Goal: Information Seeking & Learning: Learn about a topic

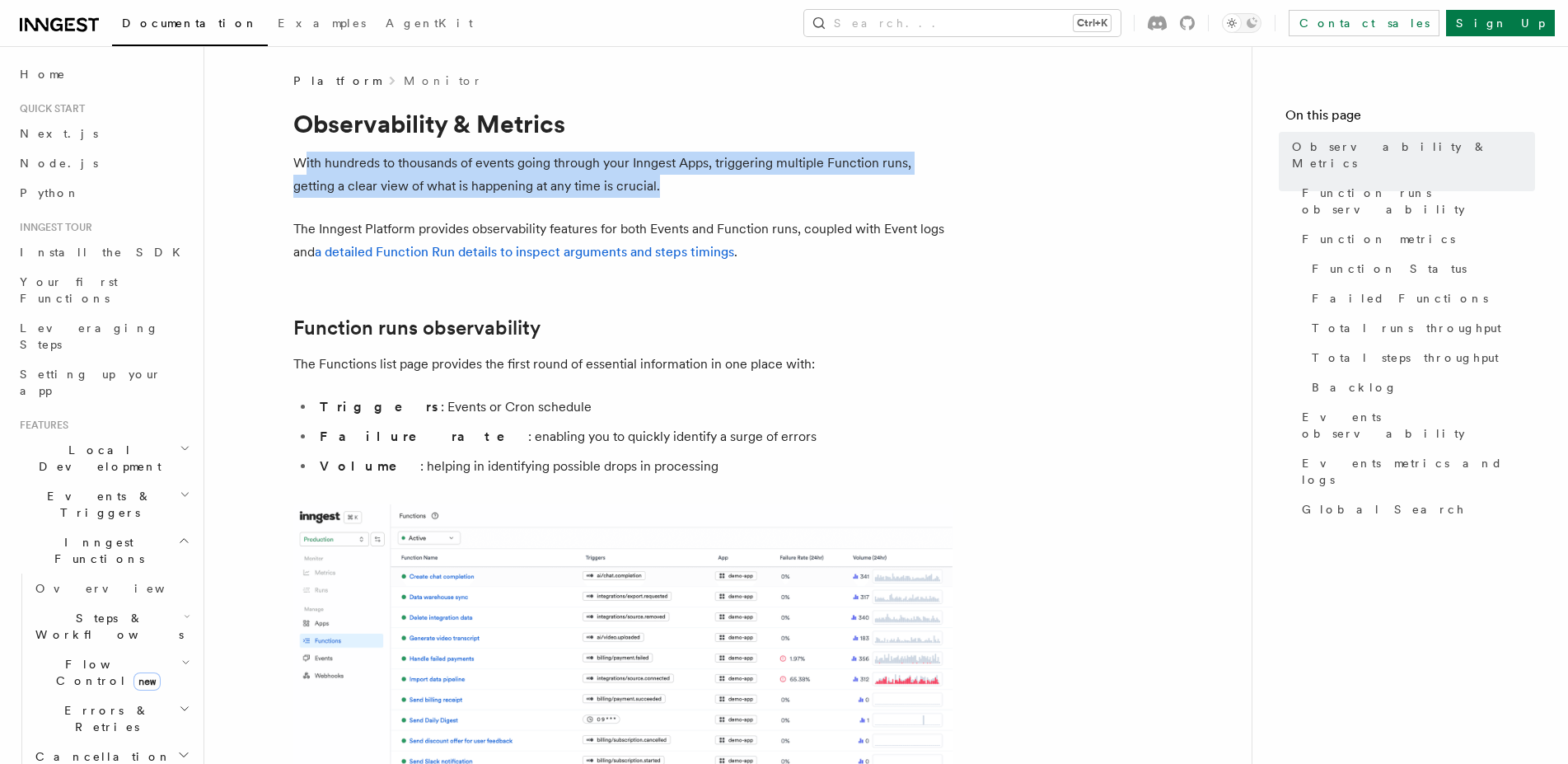
drag, startPoint x: 310, startPoint y: 162, endPoint x: 733, endPoint y: 195, distance: 424.3
click at [733, 195] on p "With hundreds to thousands of events going through your Inngest Apps, triggerin…" at bounding box center [623, 174] width 659 height 46
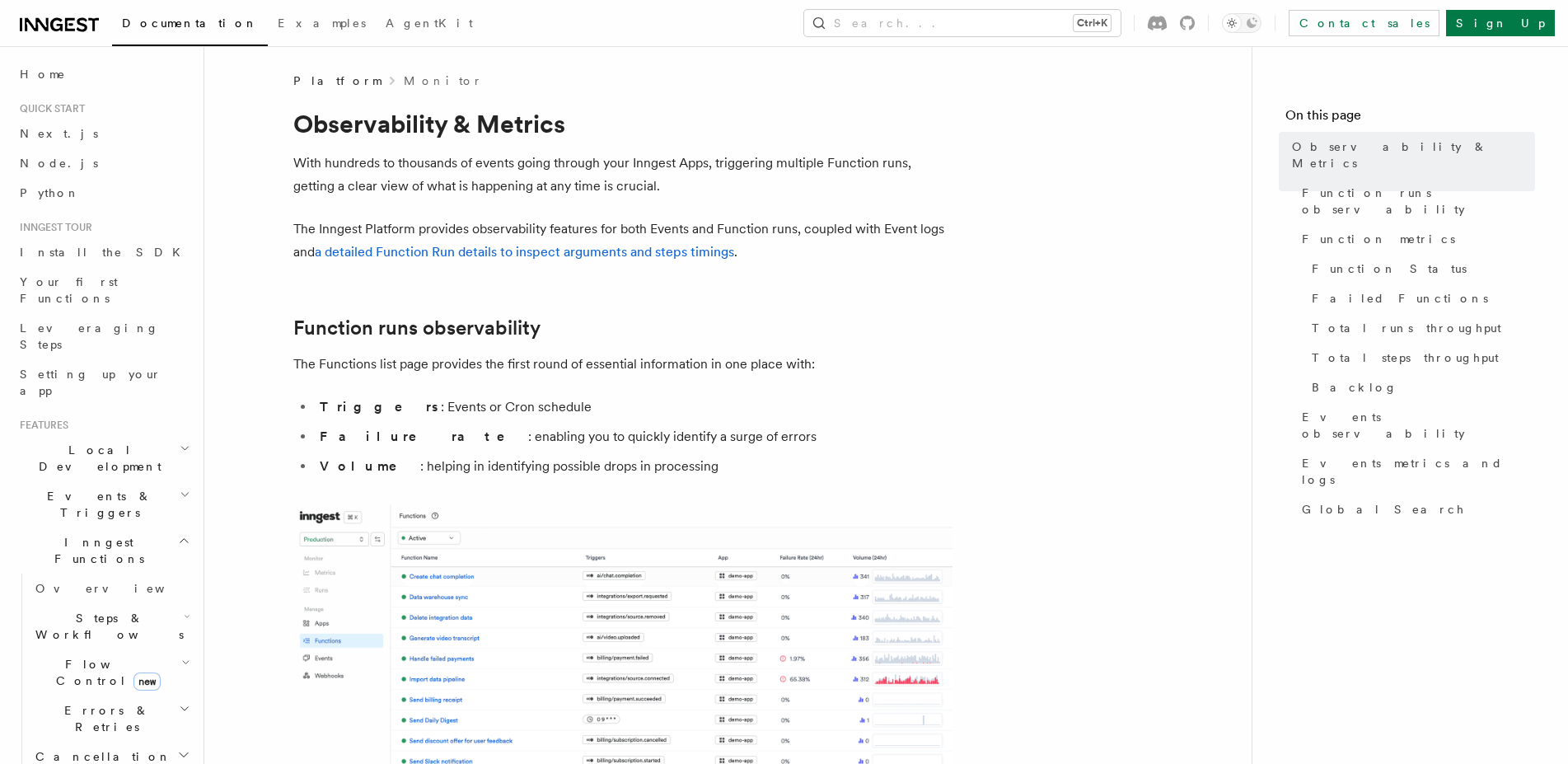
click at [733, 195] on p "With hundreds to thousands of events going through your Inngest Apps, triggerin…" at bounding box center [623, 174] width 659 height 46
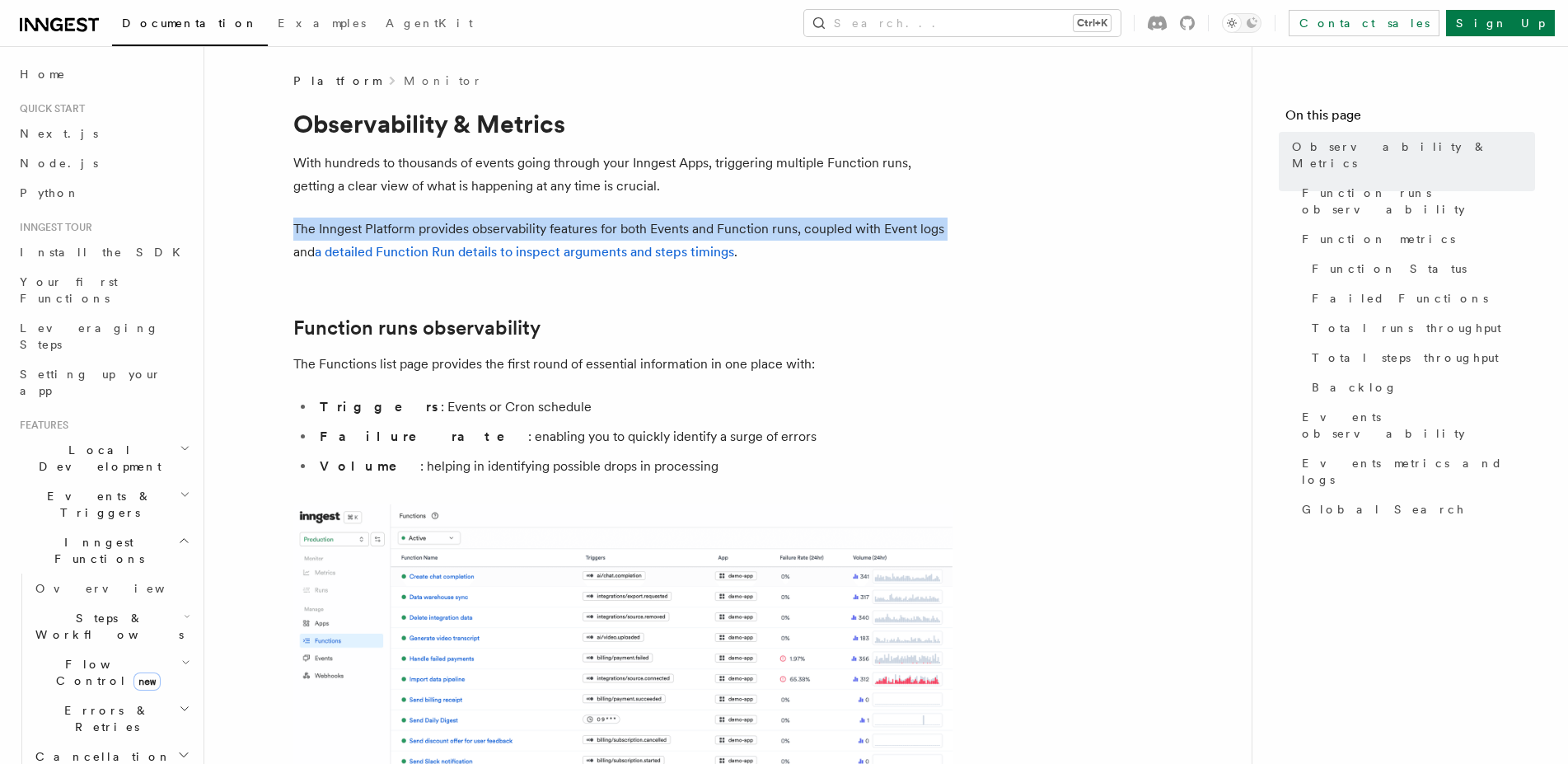
drag, startPoint x: 284, startPoint y: 229, endPoint x: 1017, endPoint y: 233, distance: 733.0
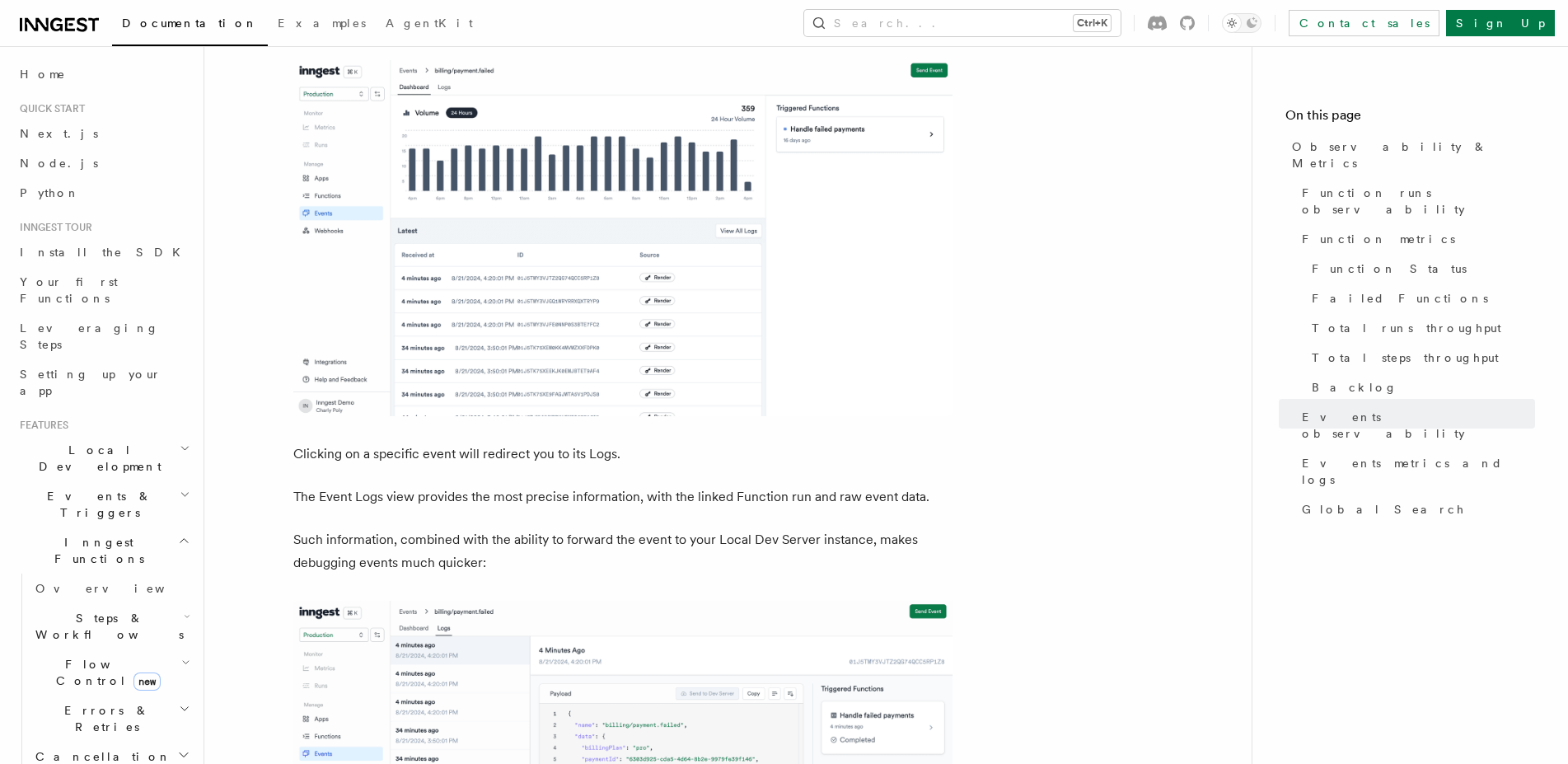
scroll to position [4136, 0]
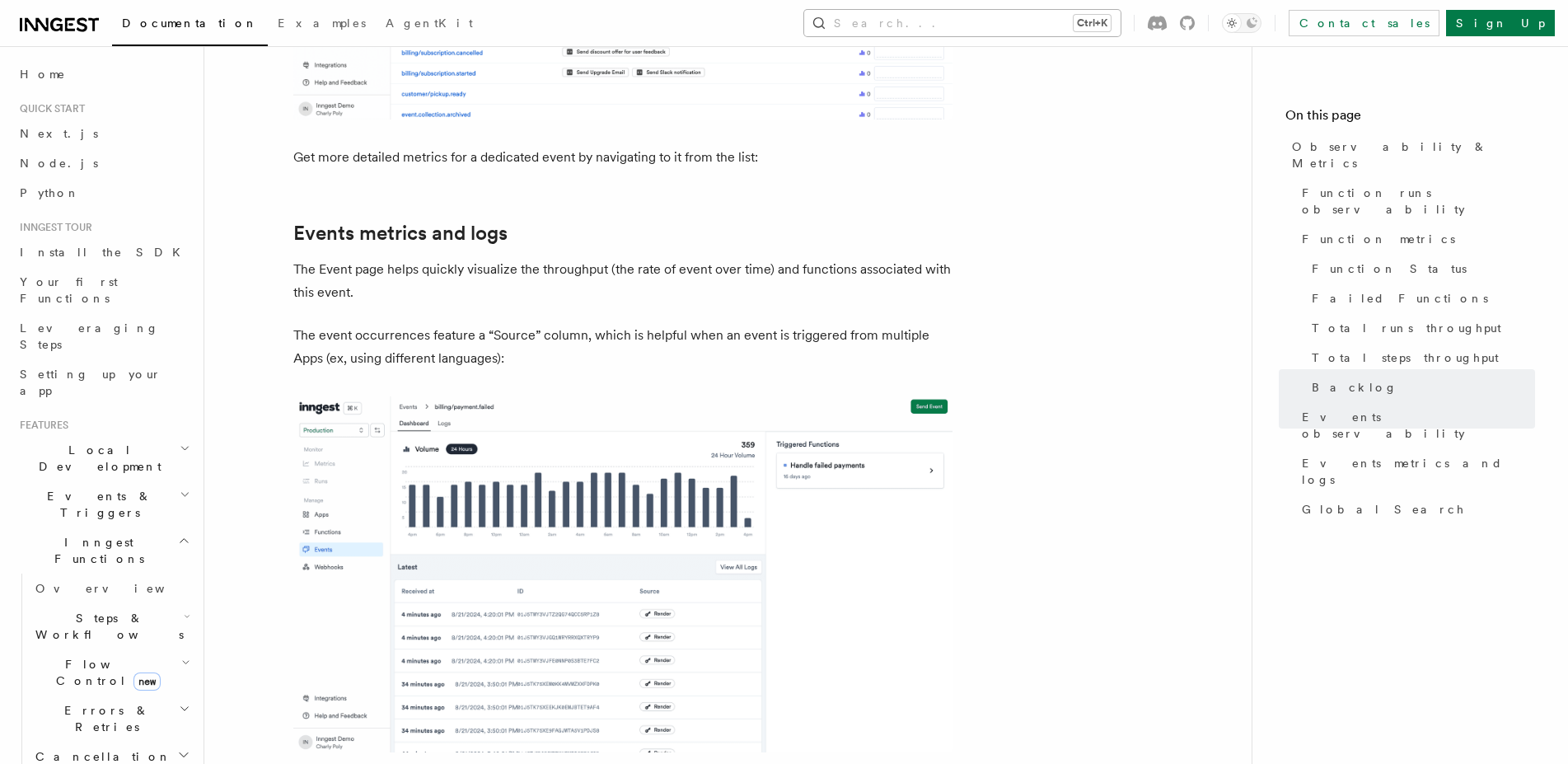
click at [1068, 26] on button "Search... Ctrl+K" at bounding box center [962, 23] width 316 height 27
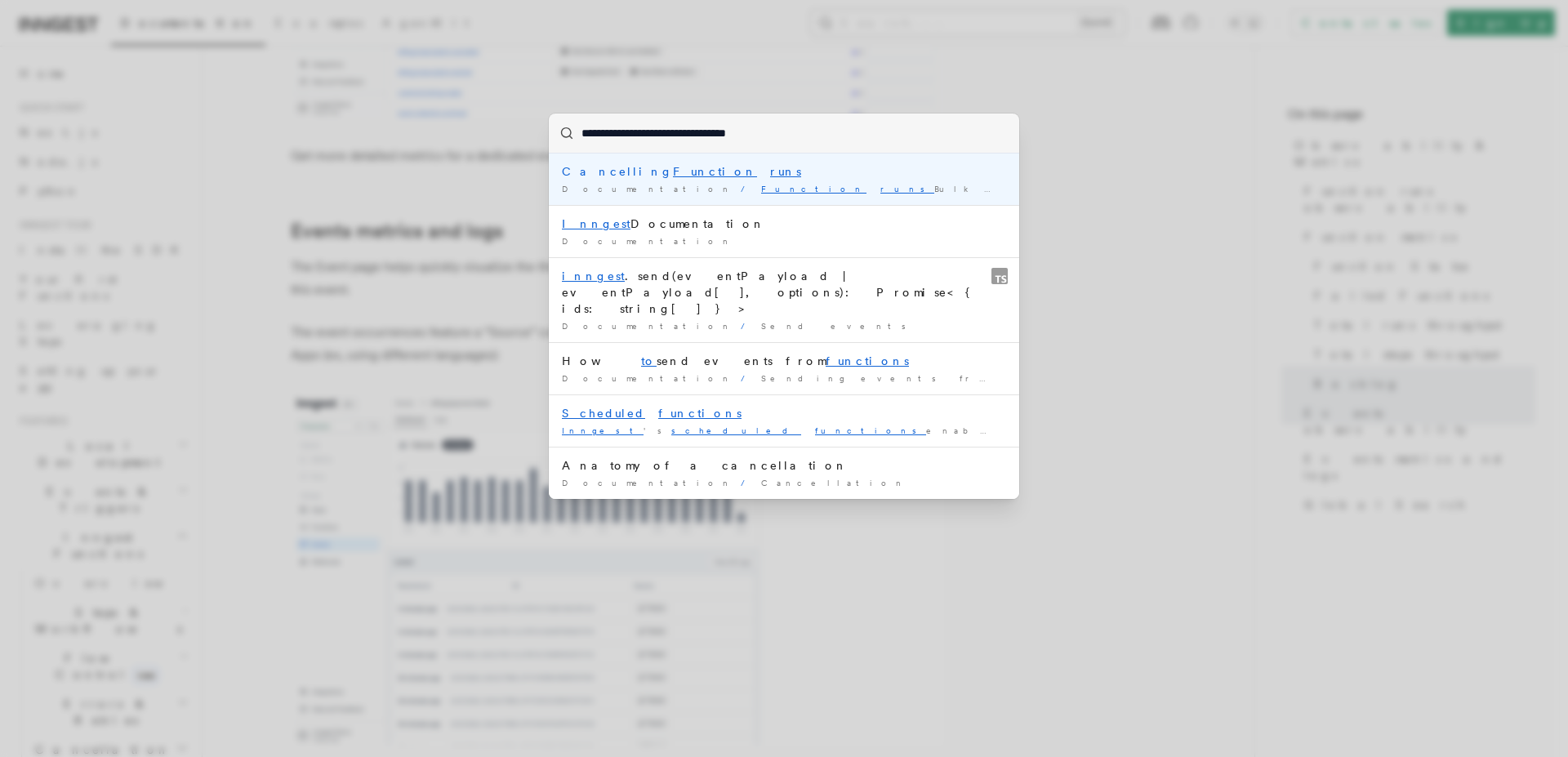
type input "**********"
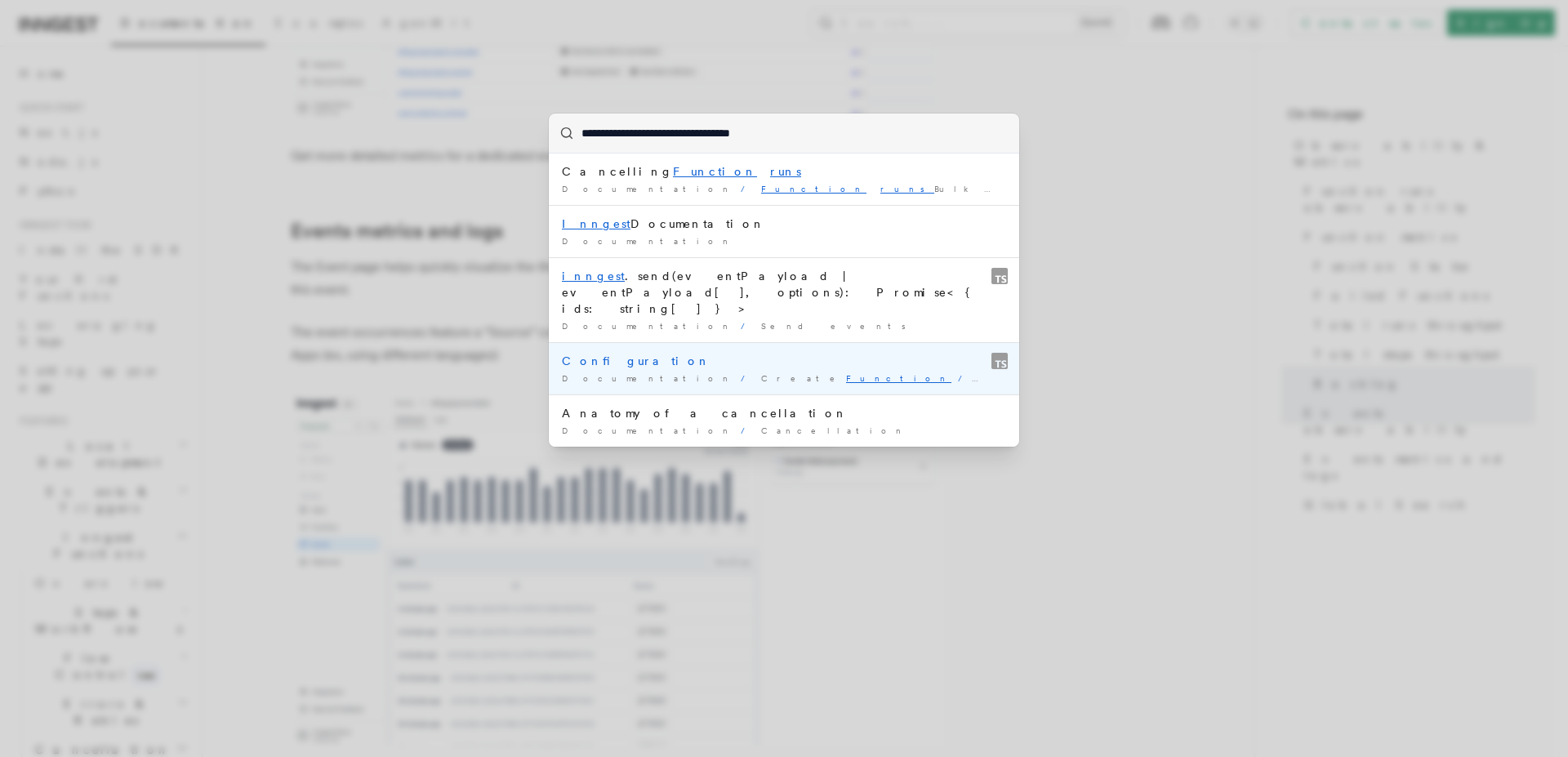
click at [767, 353] on div "Configuration" at bounding box center [784, 362] width 444 height 17
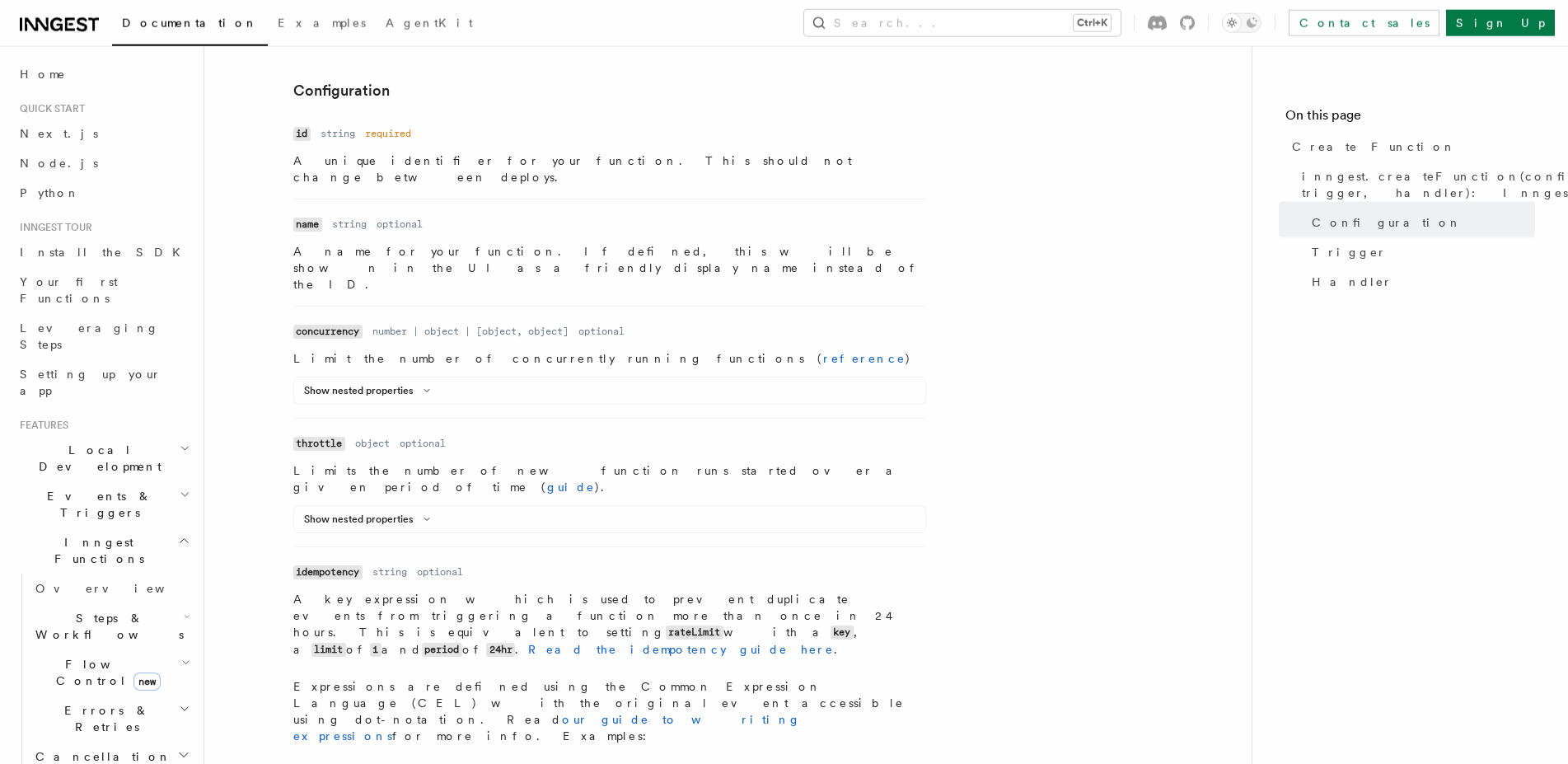
scroll to position [503, 0]
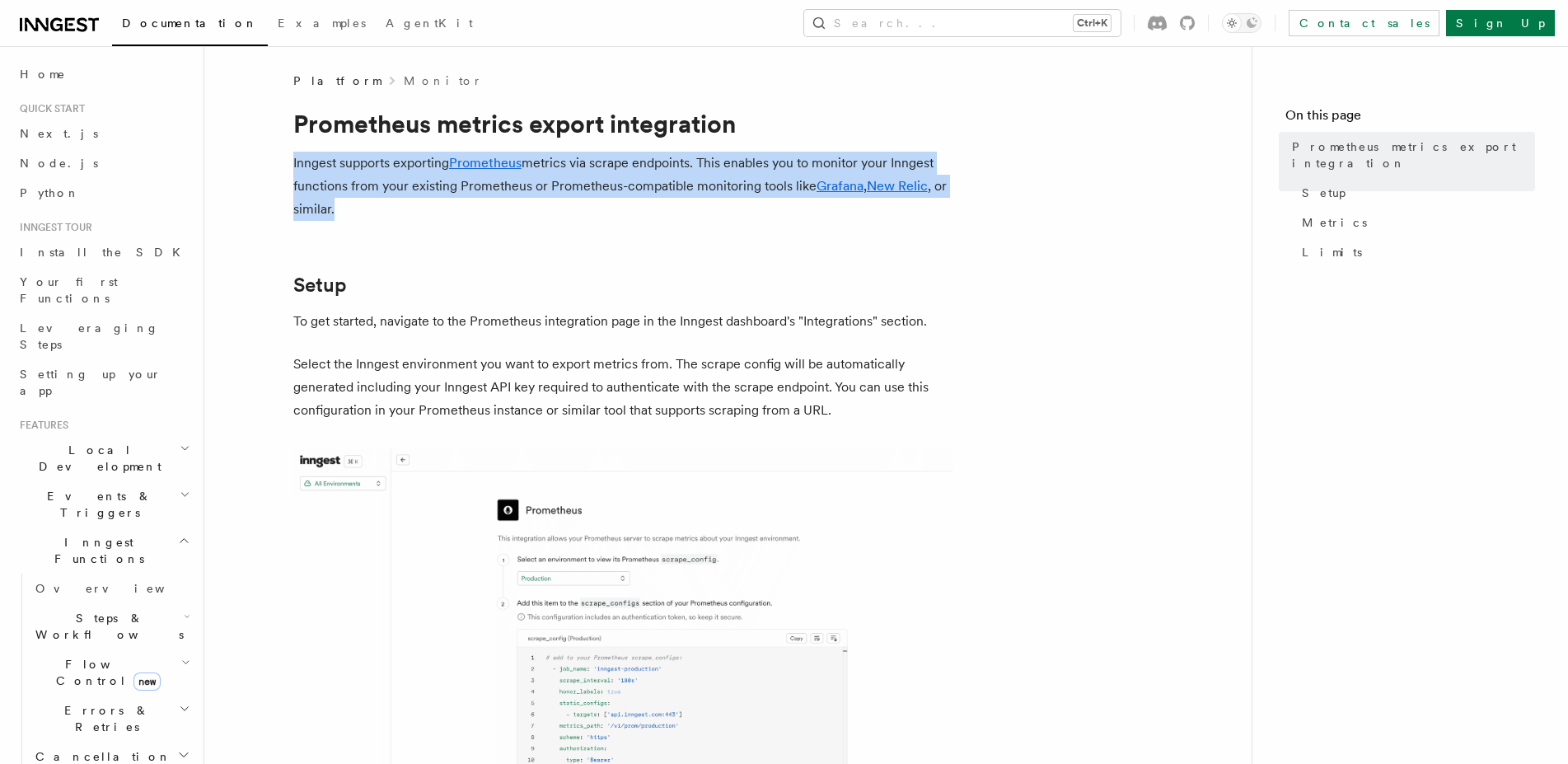
drag, startPoint x: 290, startPoint y: 166, endPoint x: 757, endPoint y: 217, distance: 469.8
click at [757, 217] on p "Inngest supports exporting Prometheus metrics via scrape endpoints. This enable…" at bounding box center [623, 186] width 659 height 69
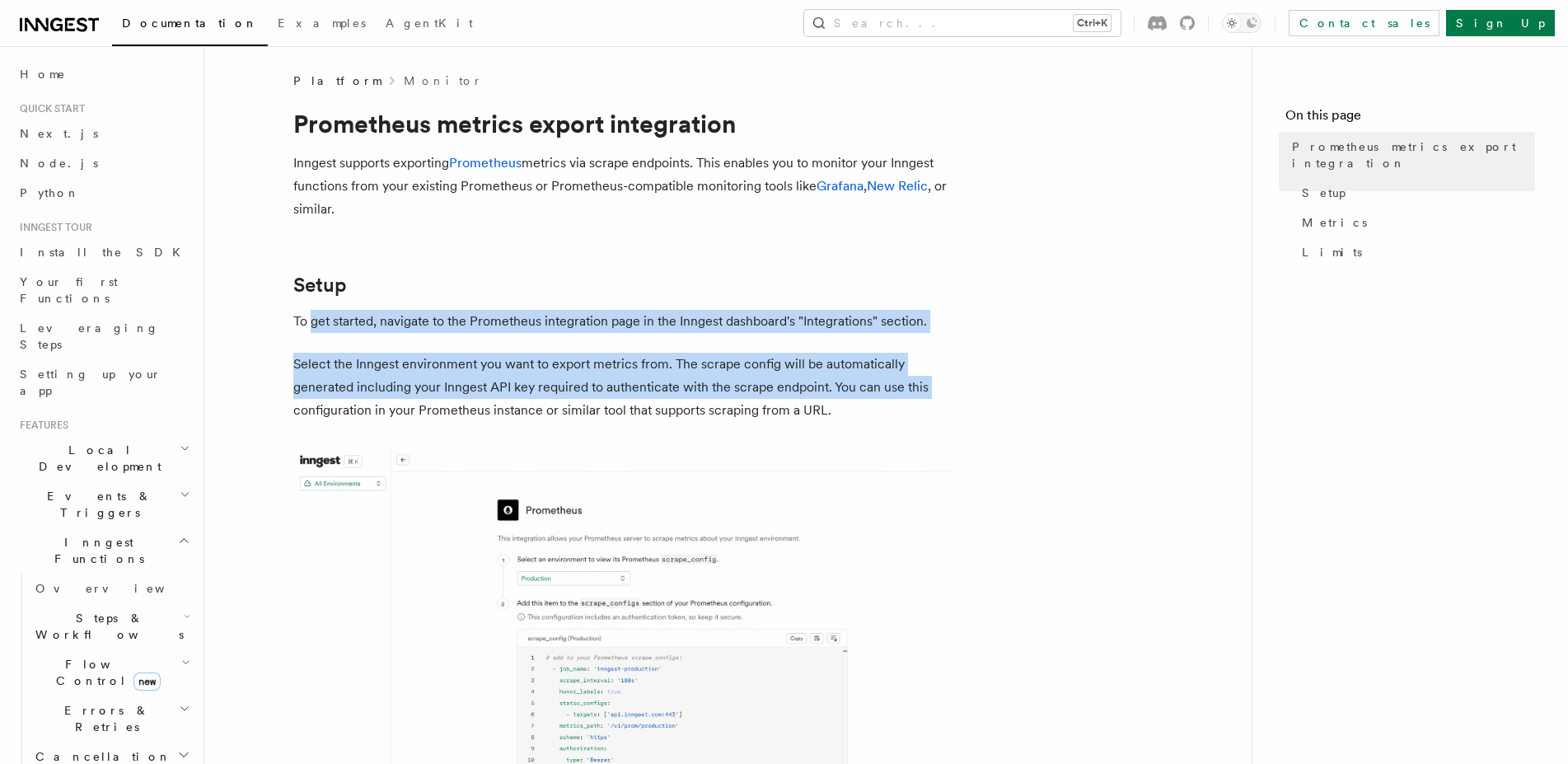
drag, startPoint x: 334, startPoint y: 320, endPoint x: 951, endPoint y: 380, distance: 619.9
click at [951, 380] on p "Select the Inngest environment you want to export metrics from. The scrape conf…" at bounding box center [623, 387] width 659 height 69
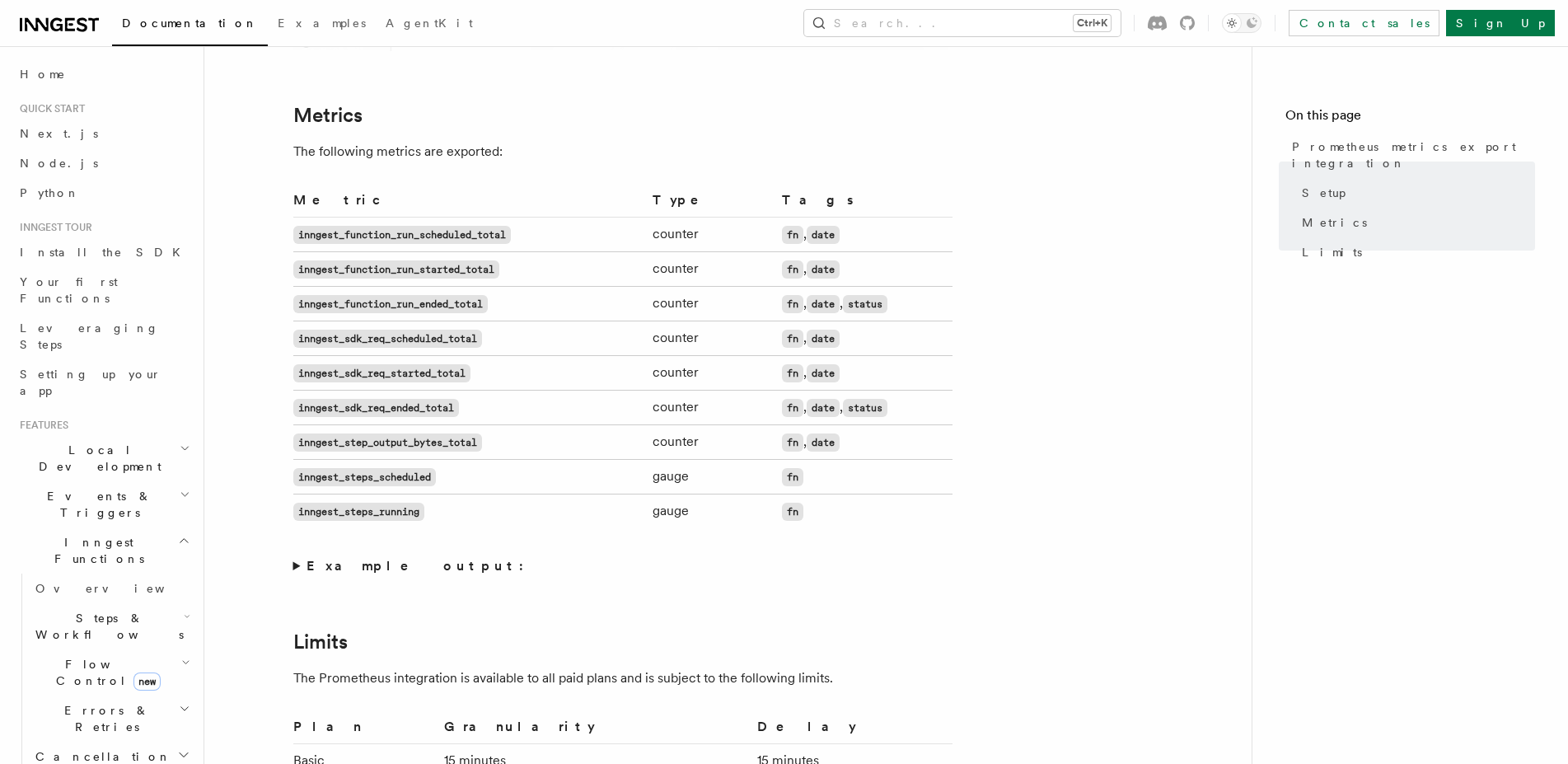
scroll to position [1261, 0]
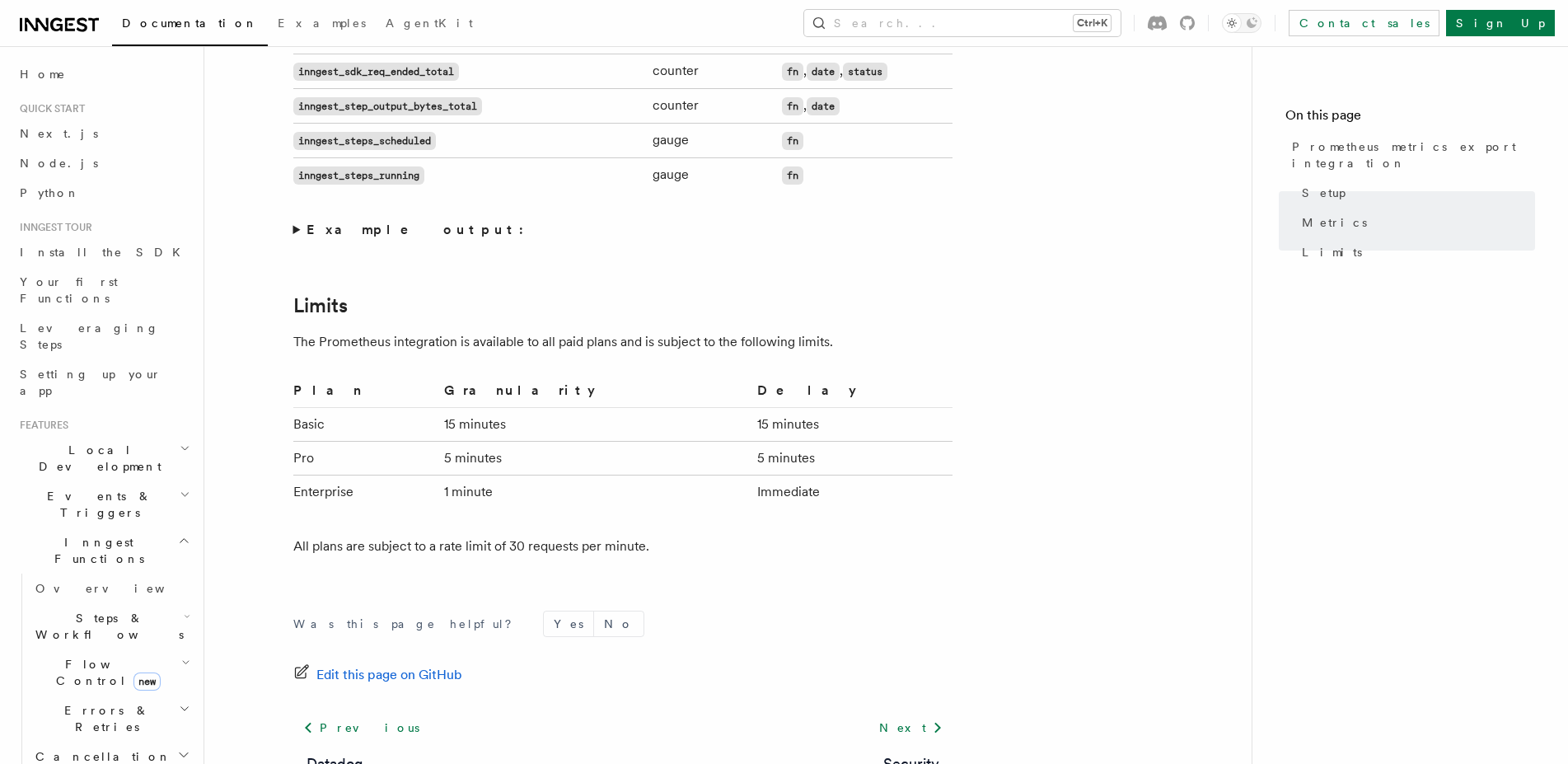
click at [368, 237] on strong "Example output:" at bounding box center [419, 229] width 227 height 16
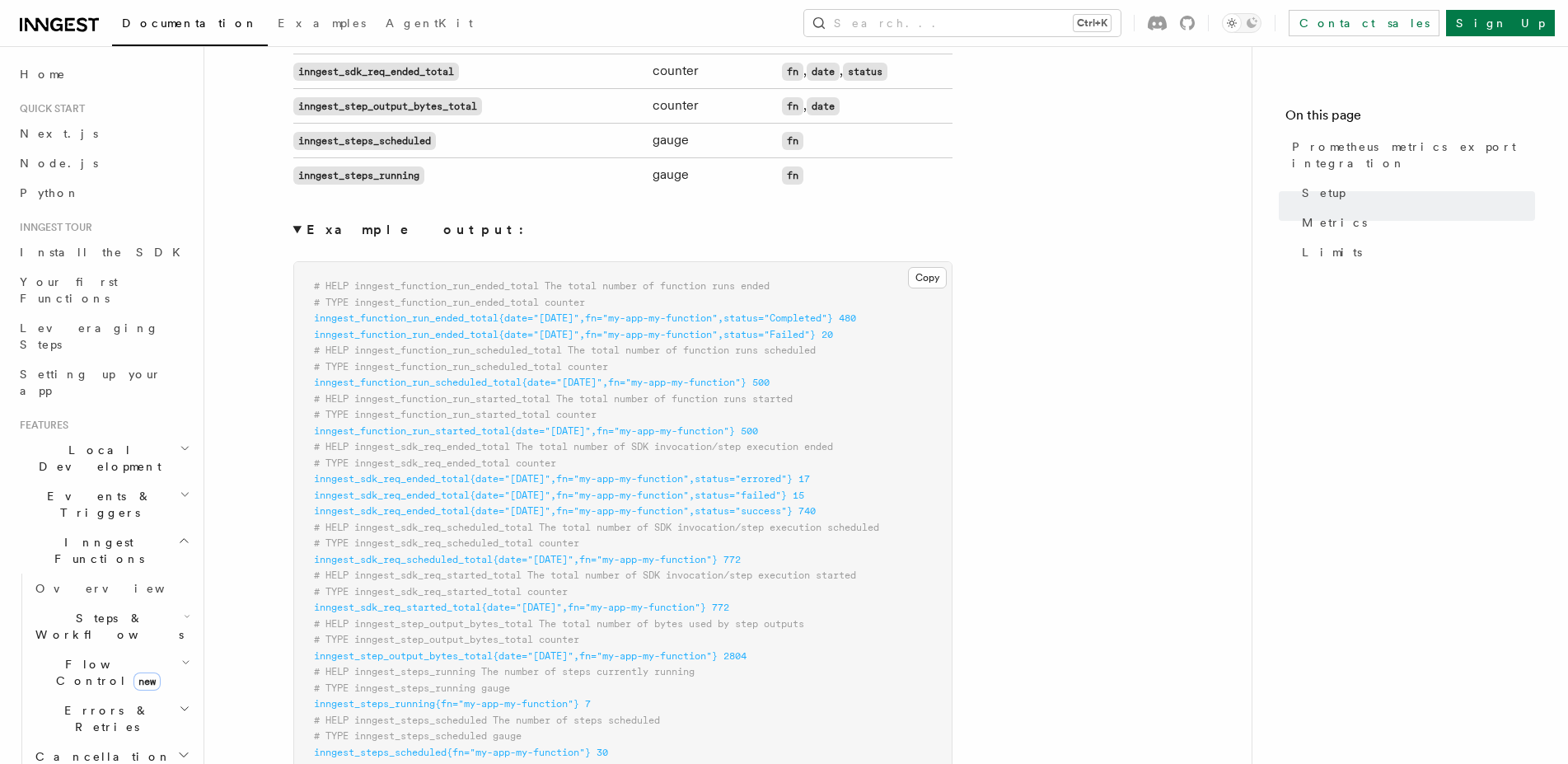
click at [369, 237] on strong "Example output:" at bounding box center [419, 229] width 227 height 16
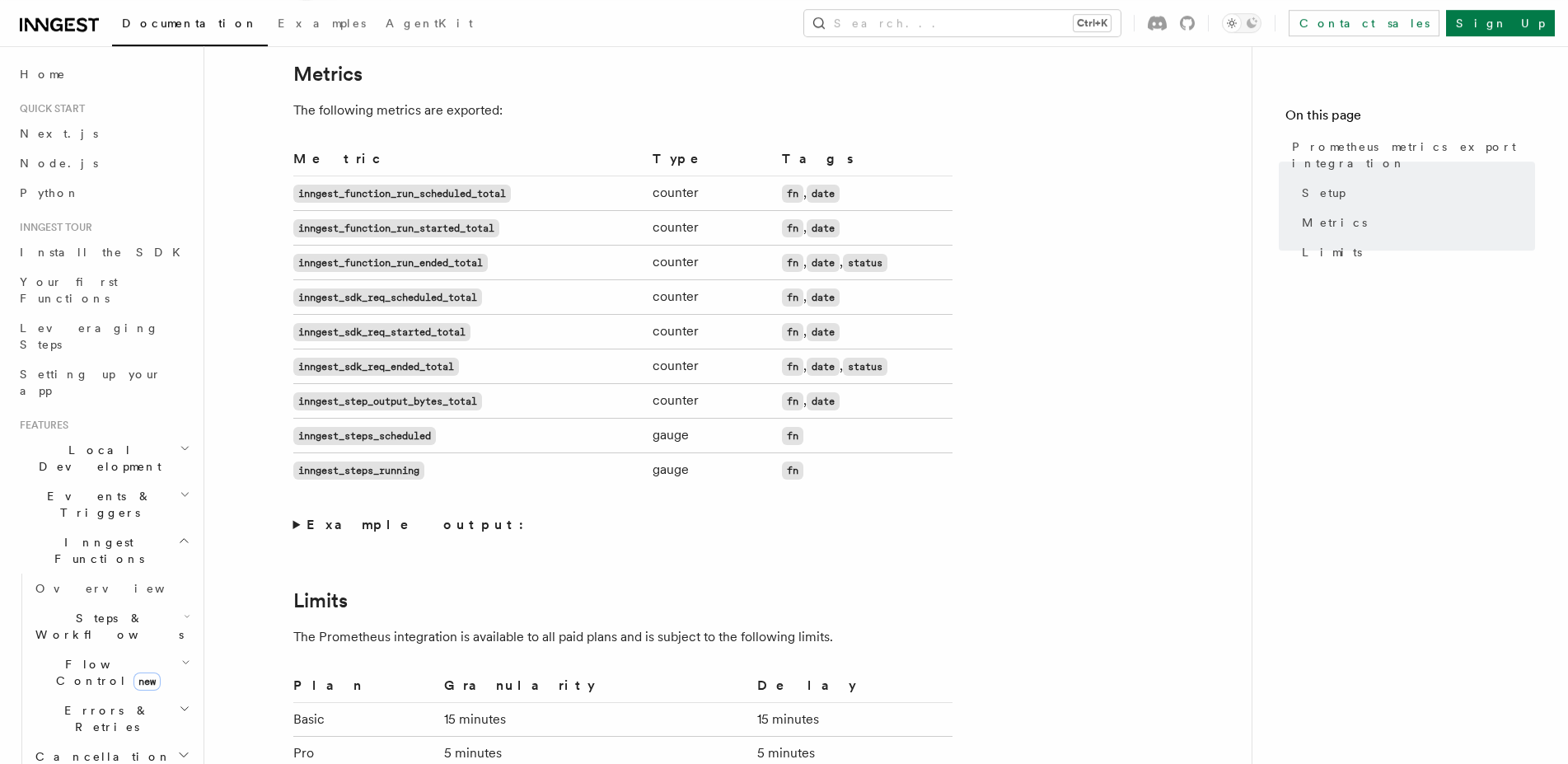
scroll to position [1009, 0]
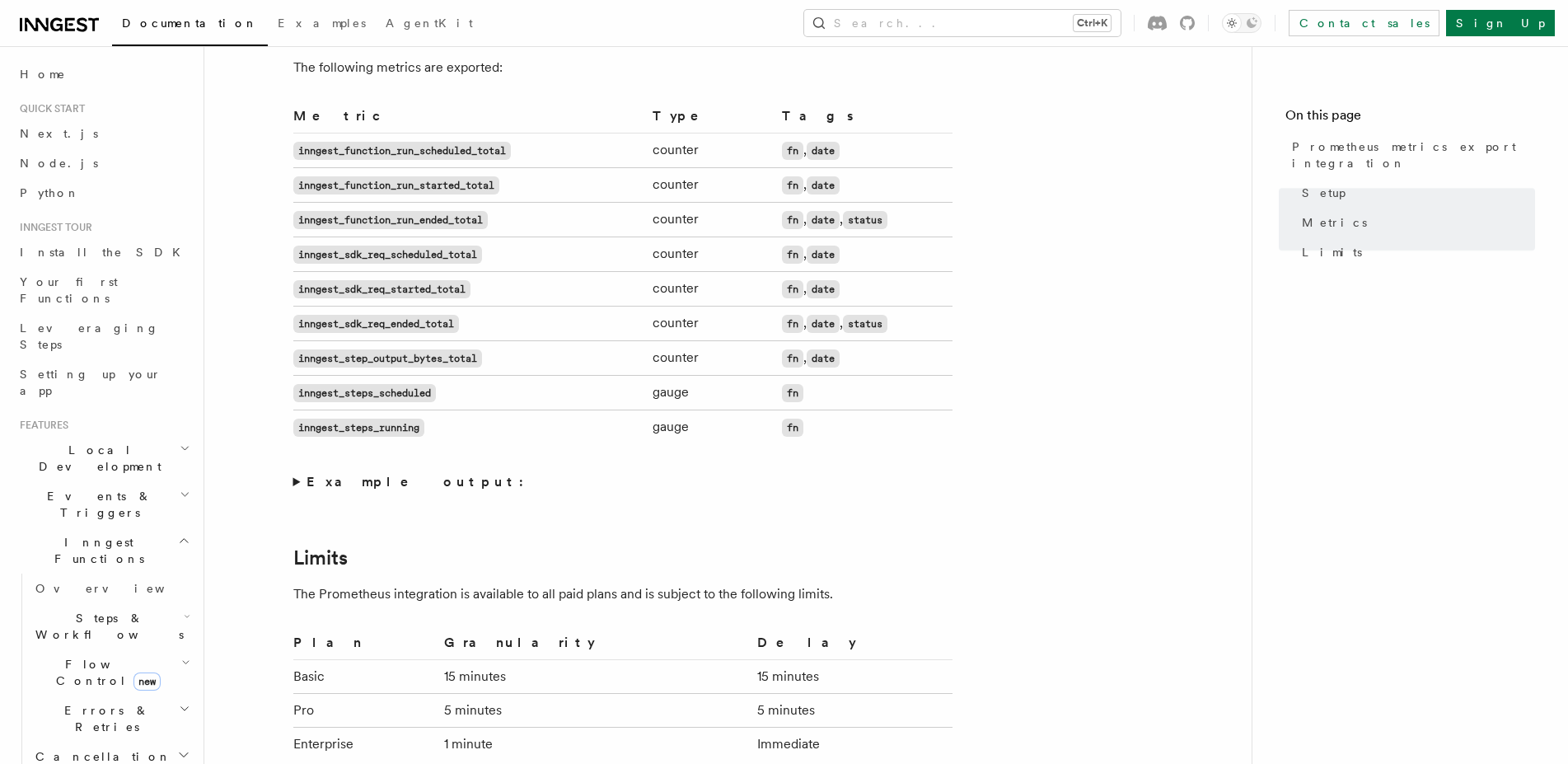
click at [389, 485] on strong "Example output:" at bounding box center [419, 481] width 227 height 16
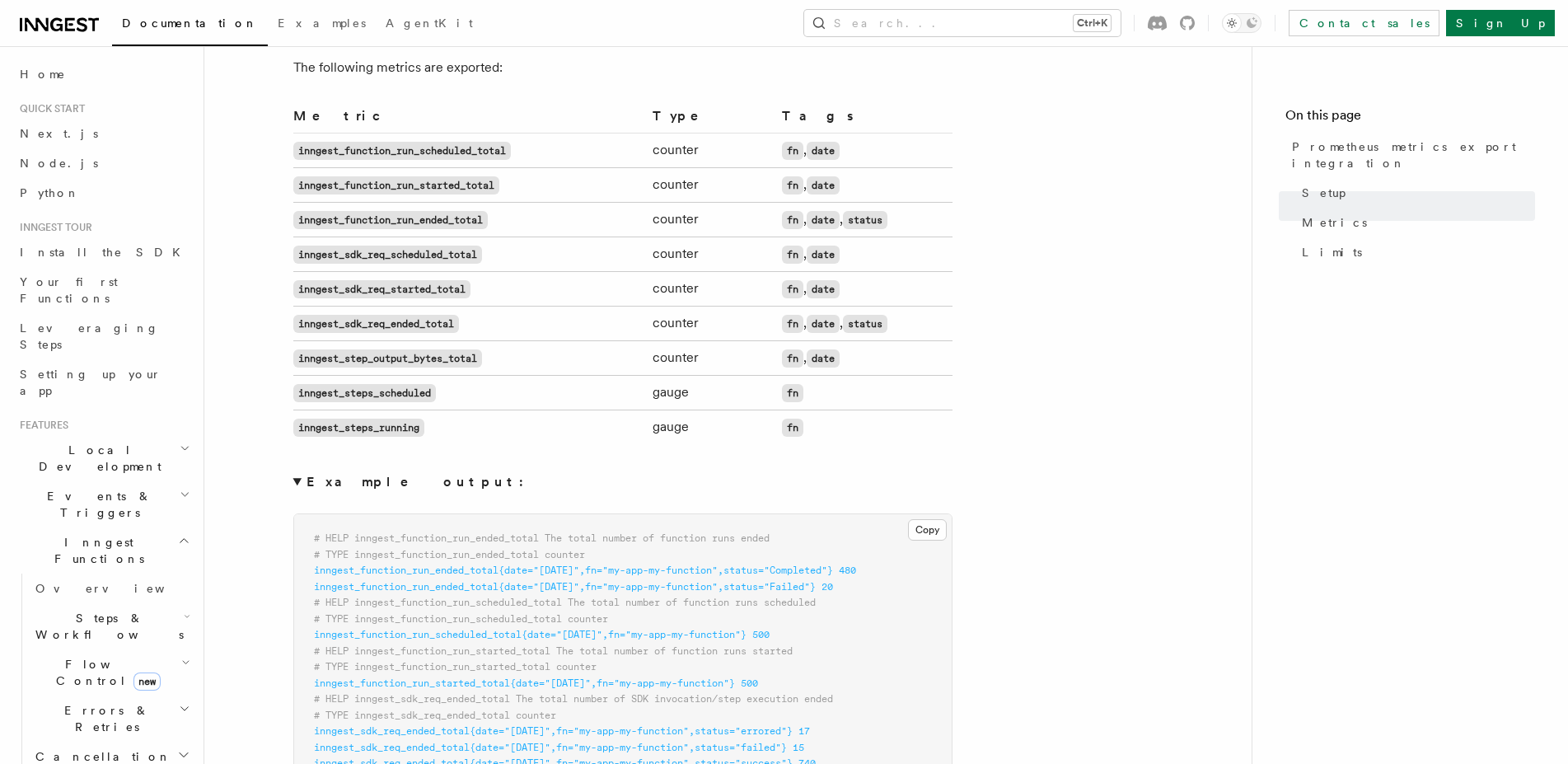
click at [384, 485] on strong "Example output:" at bounding box center [419, 481] width 227 height 16
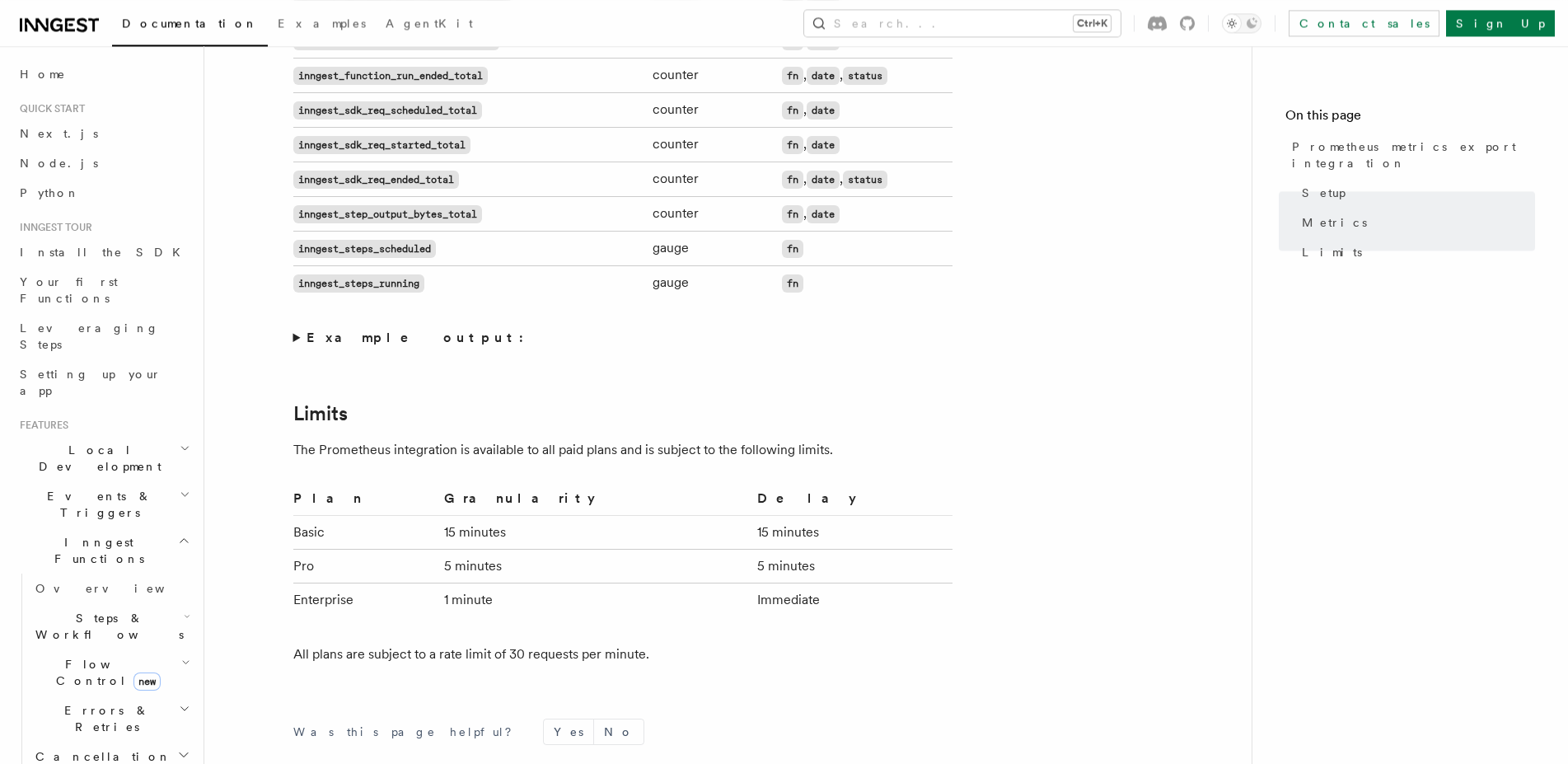
scroll to position [1345, 0]
